Goal: Information Seeking & Learning: Find specific fact

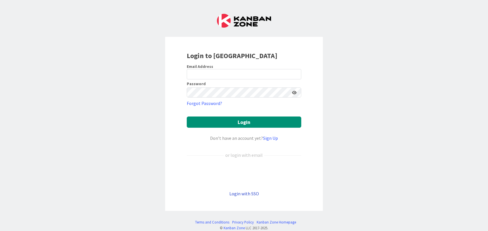
click at [231, 193] on link "Login with SSO" at bounding box center [244, 194] width 30 height 6
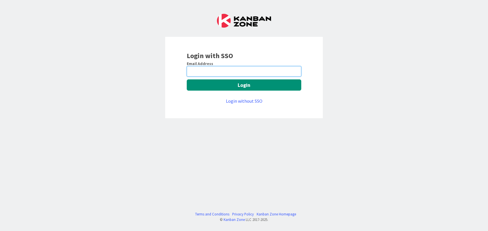
click at [238, 69] on input "email" at bounding box center [244, 71] width 114 height 10
type input "digvijay.singh@mrcglobal.com"
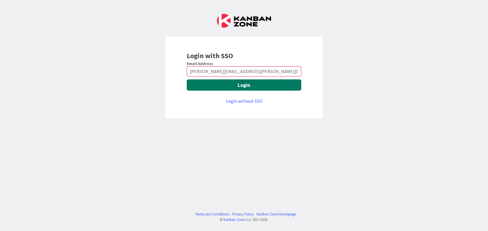
click at [232, 84] on button "Login" at bounding box center [244, 84] width 114 height 11
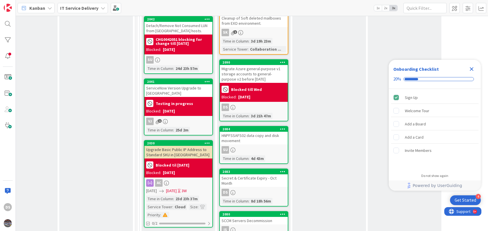
scroll to position [383, 262]
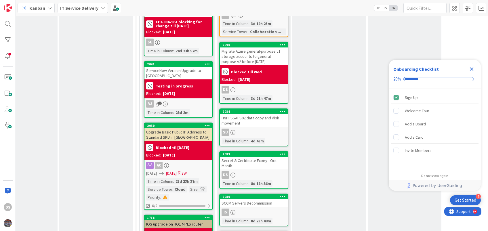
click at [260, 157] on div "Secret & Certificate Expiry - Oct Month" at bounding box center [254, 163] width 68 height 13
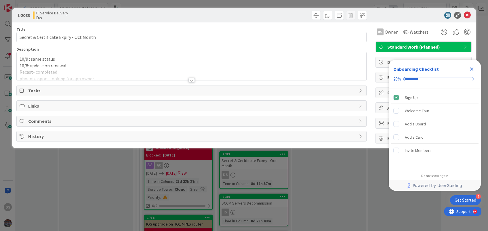
click at [19, 58] on div "10/9 : same status 10/8: update on renewal Recast- completed phoenixaspoc - loo…" at bounding box center [191, 66] width 349 height 28
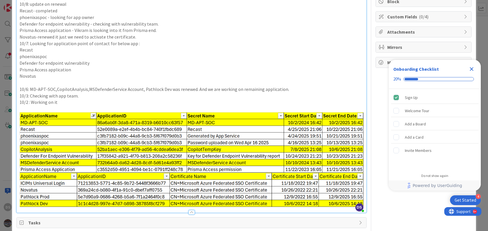
scroll to position [76, 0]
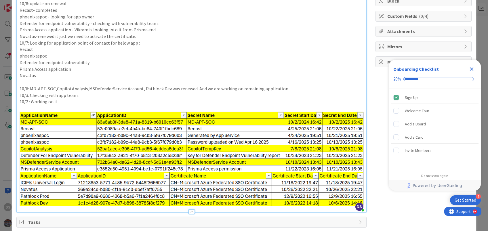
click at [472, 67] on icon "Close Checklist" at bounding box center [471, 69] width 7 height 7
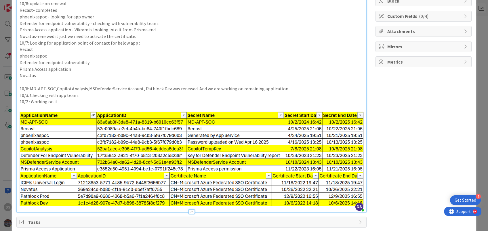
scroll to position [38, 0]
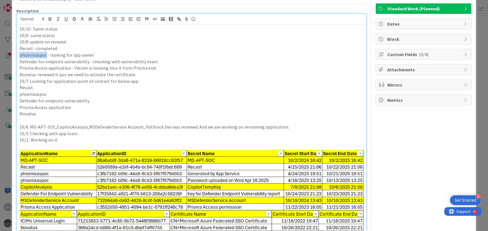
drag, startPoint x: 46, startPoint y: 53, endPoint x: 16, endPoint y: 53, distance: 30.5
click at [16, 53] on div "ID 2083 IT Service Delivery Do Title 39 / 128 Secret & Certificate Expiry - Oct…" at bounding box center [243, 143] width 463 height 346
copy p "phoenixaspoc"
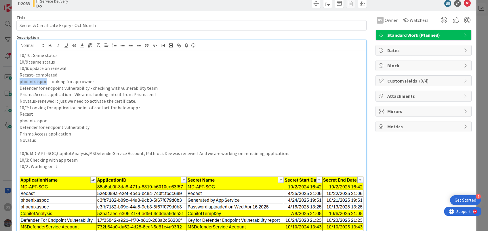
scroll to position [0, 0]
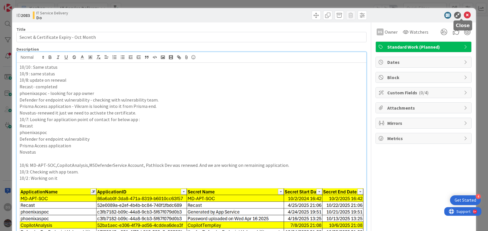
click at [464, 13] on icon at bounding box center [467, 15] width 7 height 7
